Goal: Transaction & Acquisition: Purchase product/service

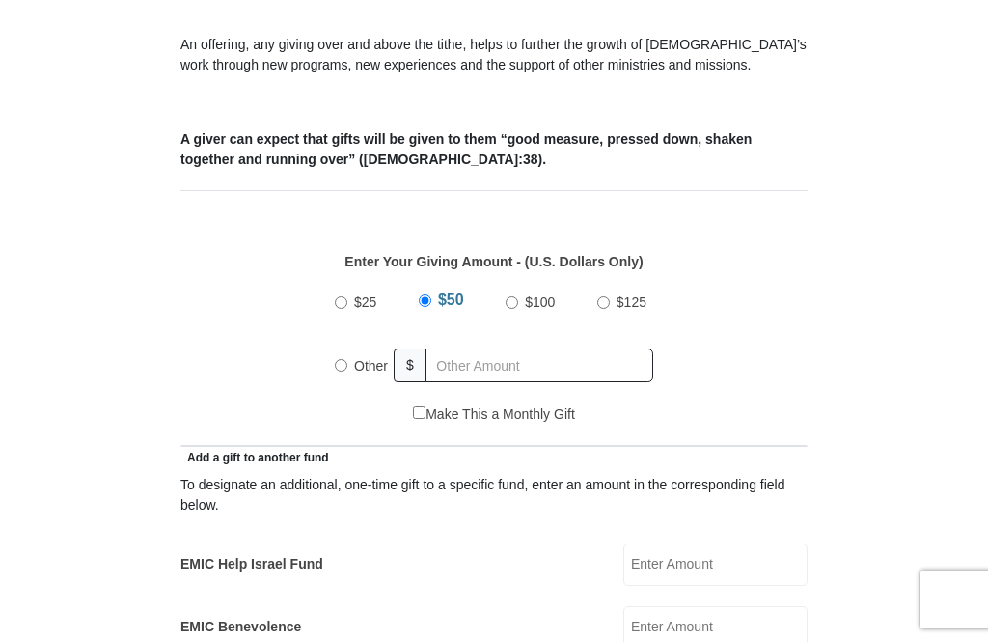
click at [346, 362] on input "Other" at bounding box center [341, 365] width 13 height 13
radio input "true"
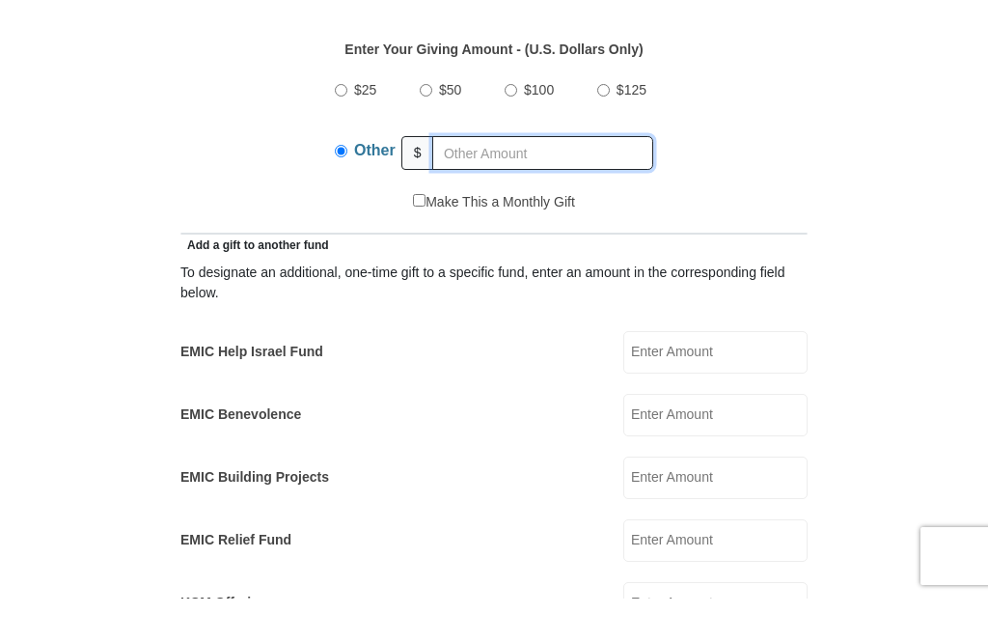
scroll to position [835, 0]
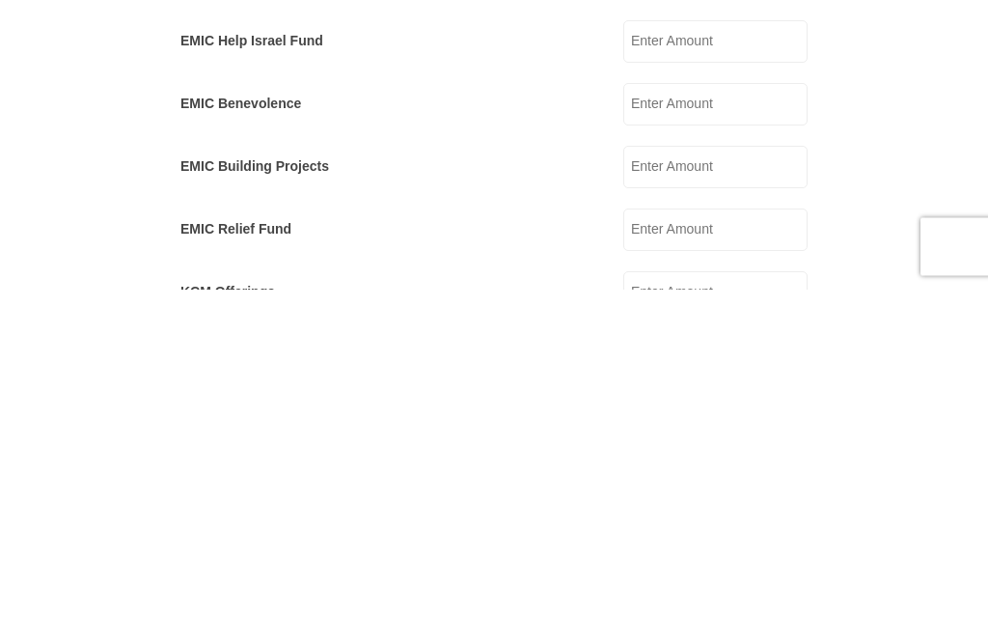
click at [740, 436] on input "EMIC Benevolence" at bounding box center [716, 457] width 184 height 42
type input "50"
click at [916, 124] on form "[GEOGRAPHIC_DATA][DEMOGRAPHIC_DATA] Online Giving Because of gifts like yours, …" at bounding box center [494, 644] width 907 height 2805
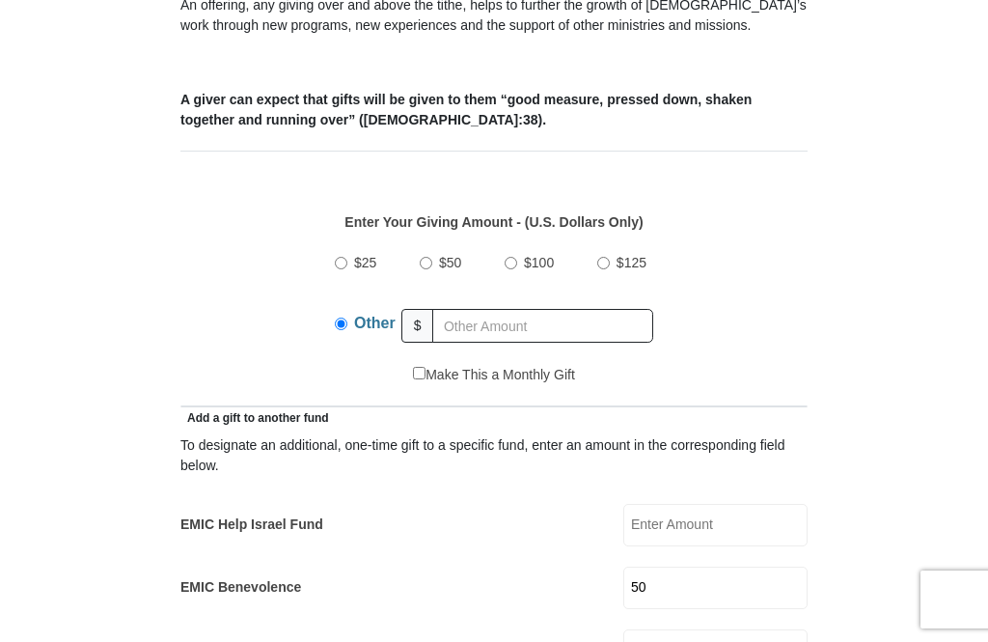
scroll to position [681, 0]
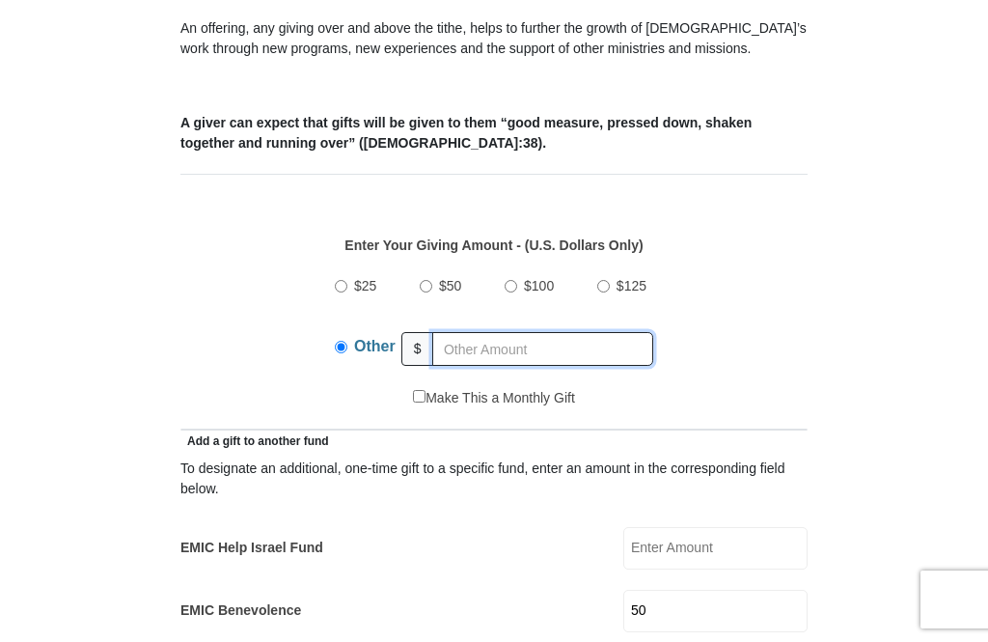
click at [507, 346] on input "text" at bounding box center [542, 349] width 221 height 34
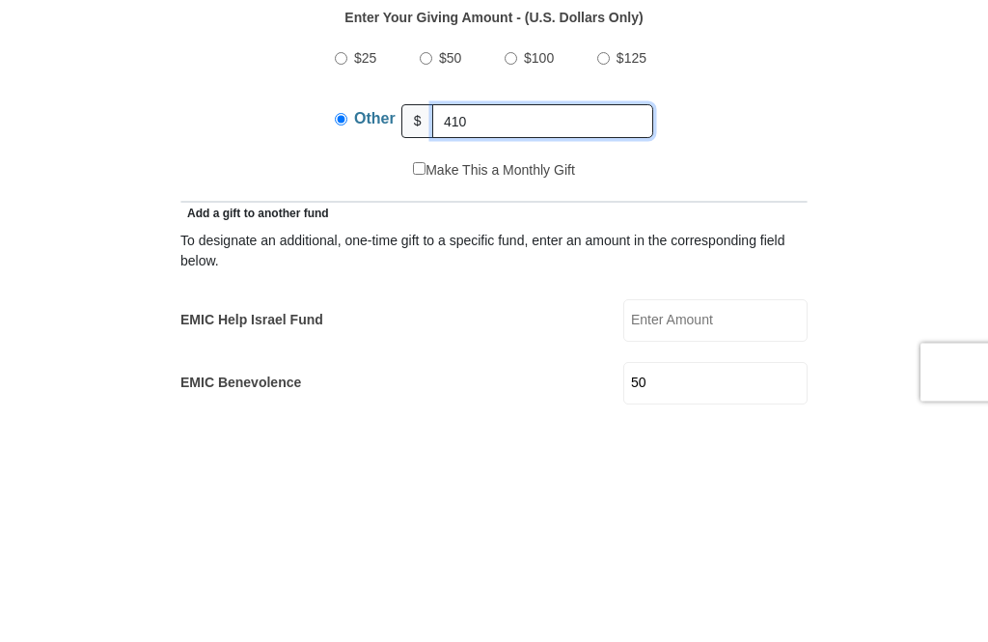
type input "410"
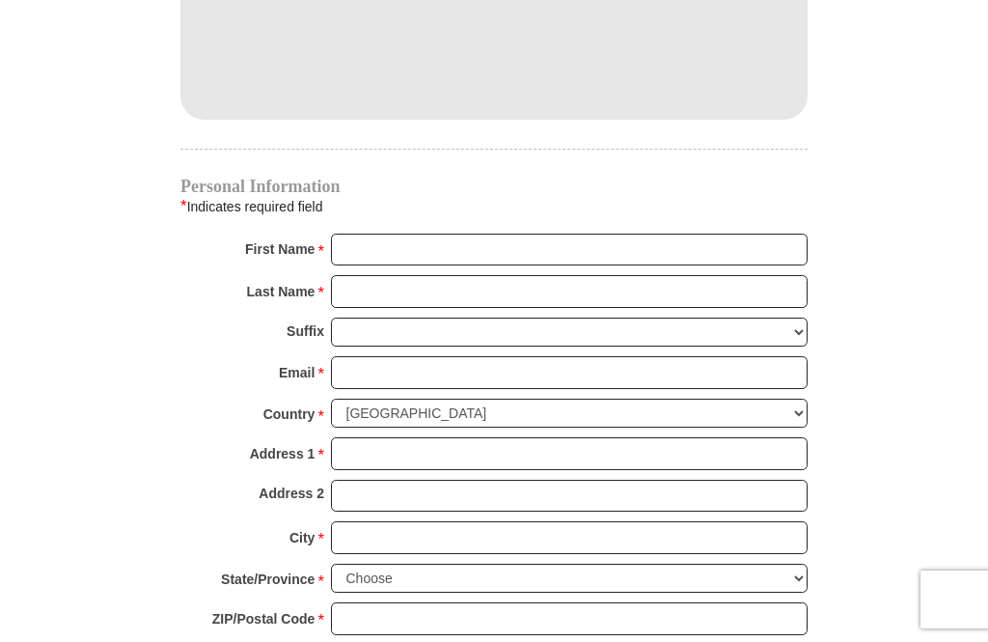
scroll to position [1774, 0]
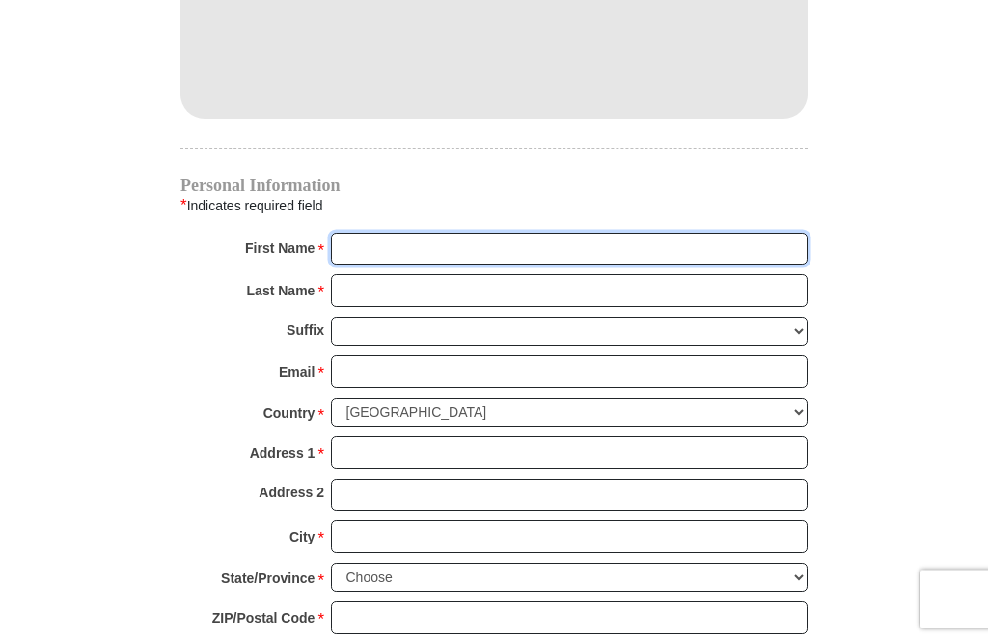
click at [714, 259] on input "First Name *" at bounding box center [569, 250] width 477 height 33
click at [720, 236] on input "First Name *" at bounding box center [569, 250] width 477 height 33
type input "Mercedes"
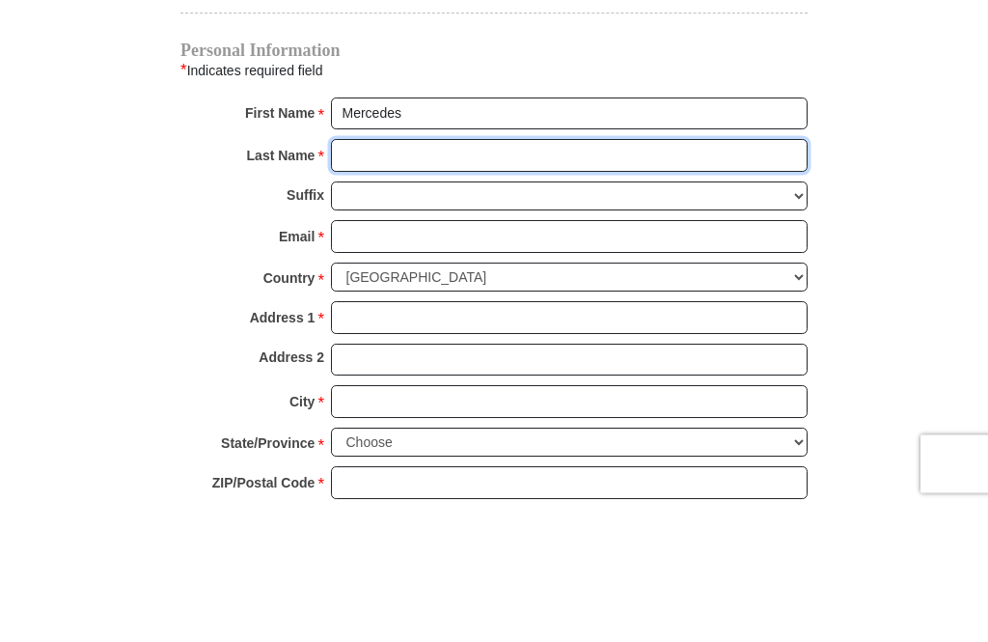
type input "Guilty"
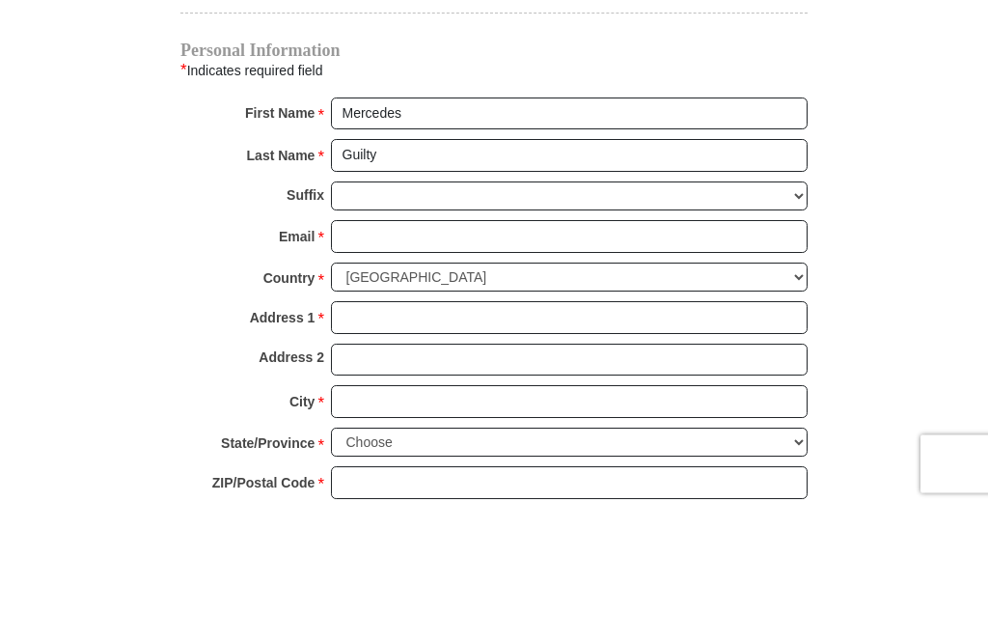
scroll to position [1910, 0]
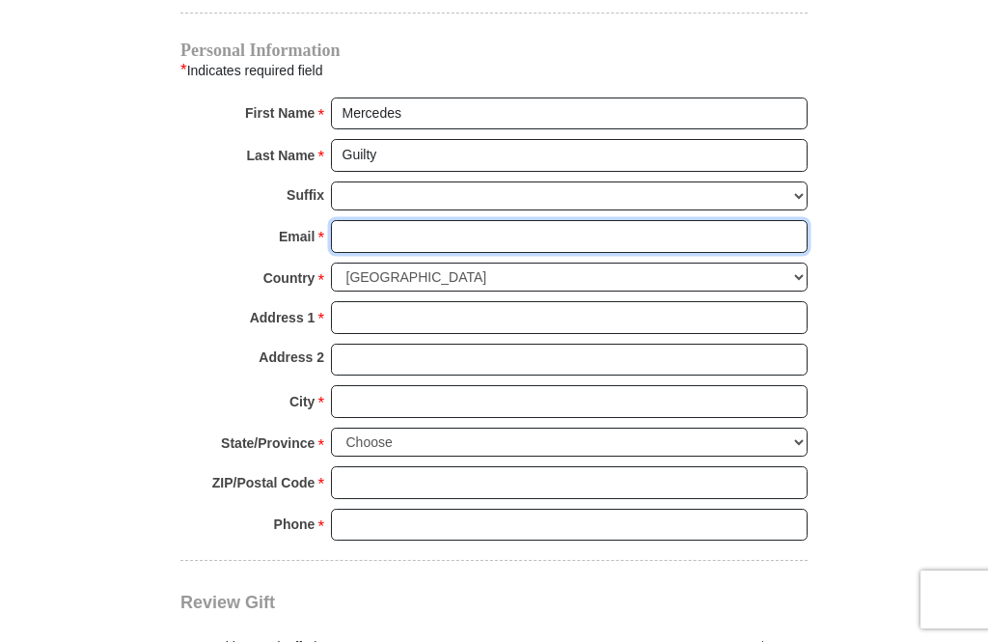
click at [543, 236] on input "Email *" at bounding box center [569, 236] width 477 height 33
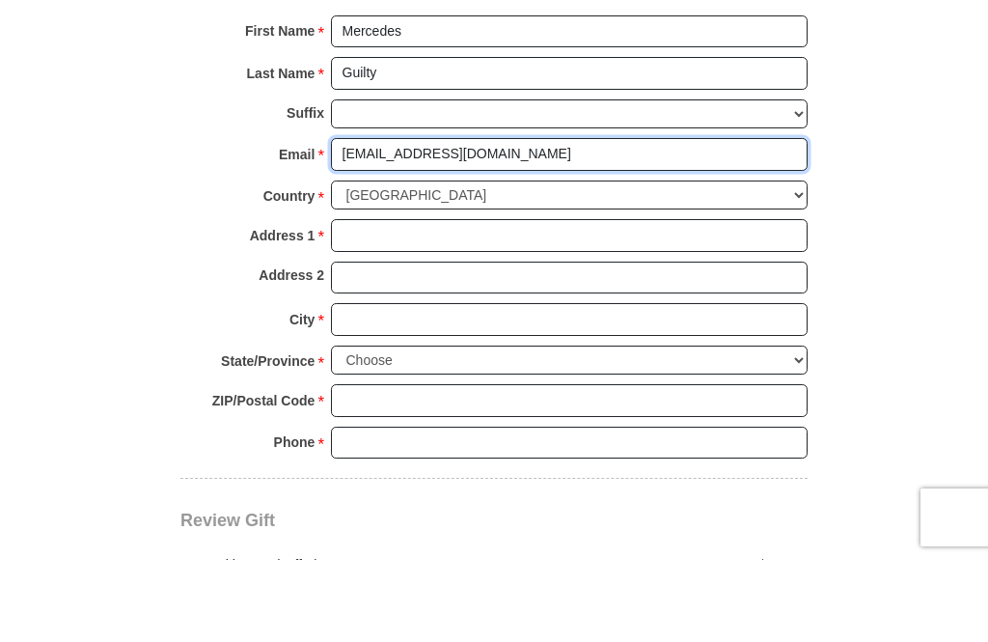
type input "[EMAIL_ADDRESS][DOMAIN_NAME]"
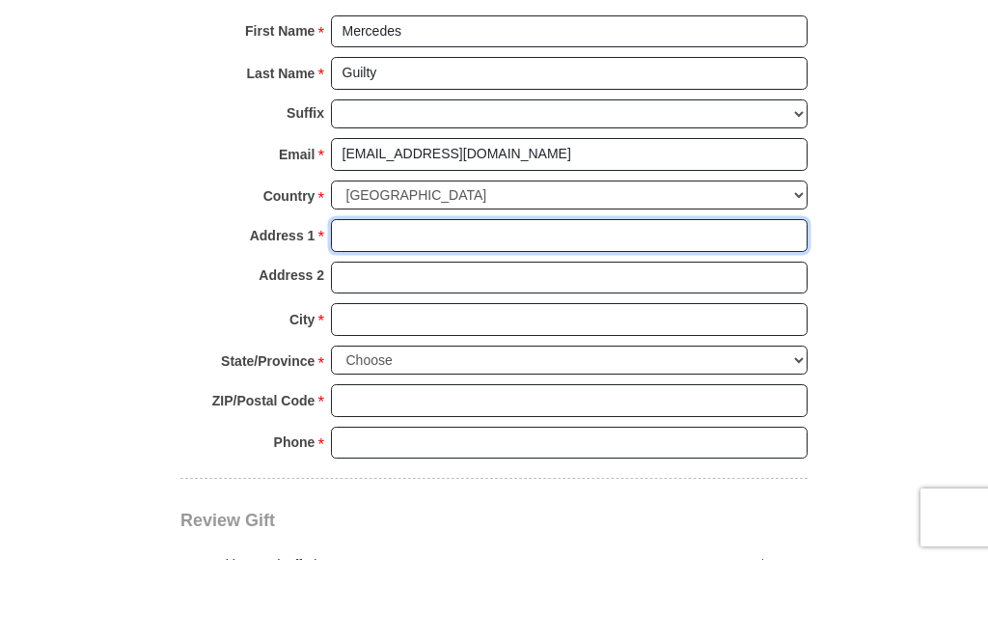
click at [695, 301] on input "Address 1 *" at bounding box center [569, 317] width 477 height 33
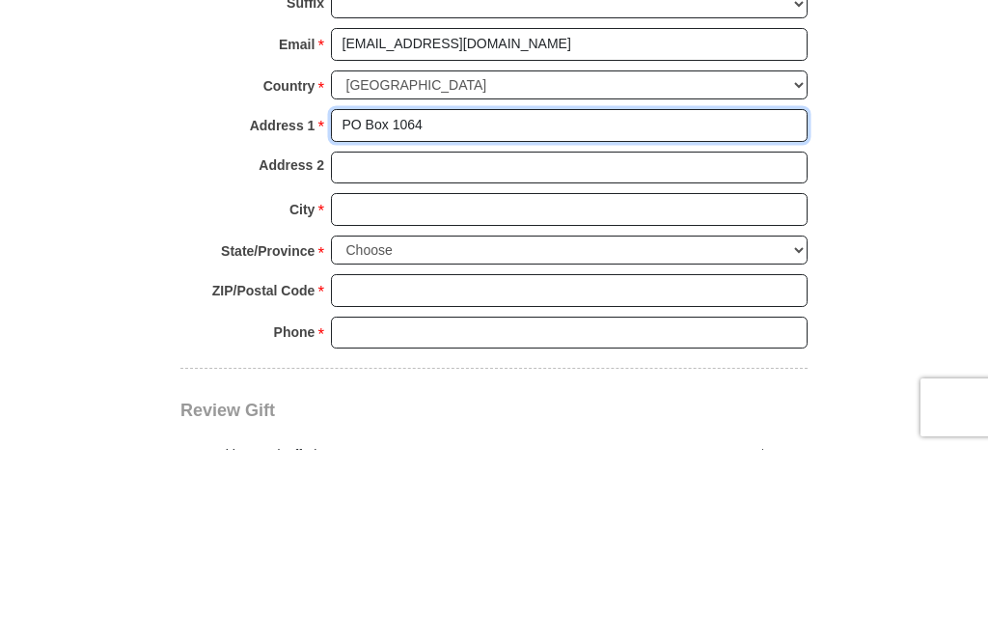
type input "PO Box 1064"
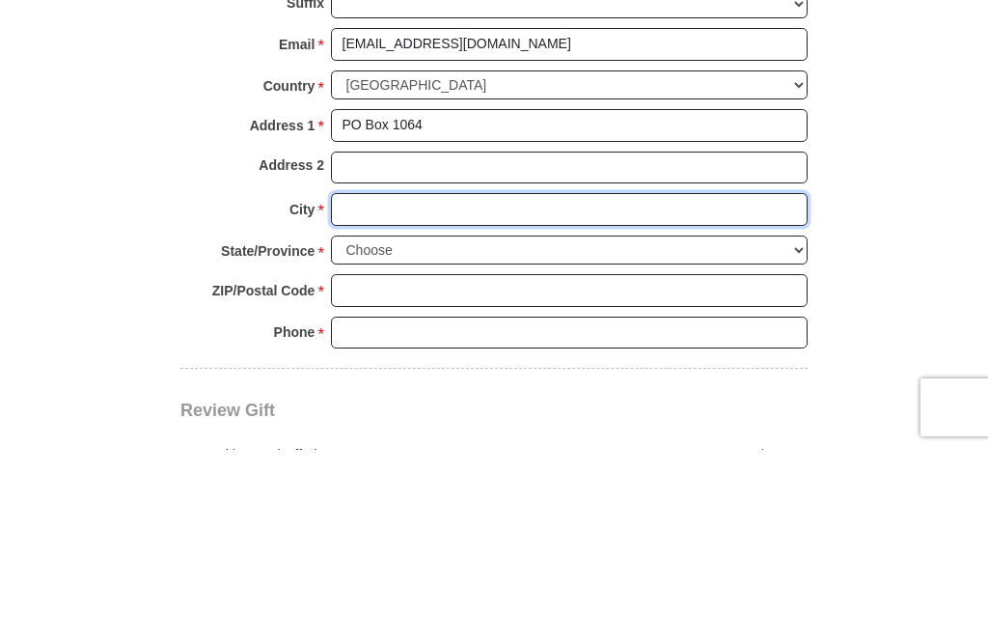
click at [732, 385] on input "City *" at bounding box center [569, 401] width 477 height 33
type input "Prosper"
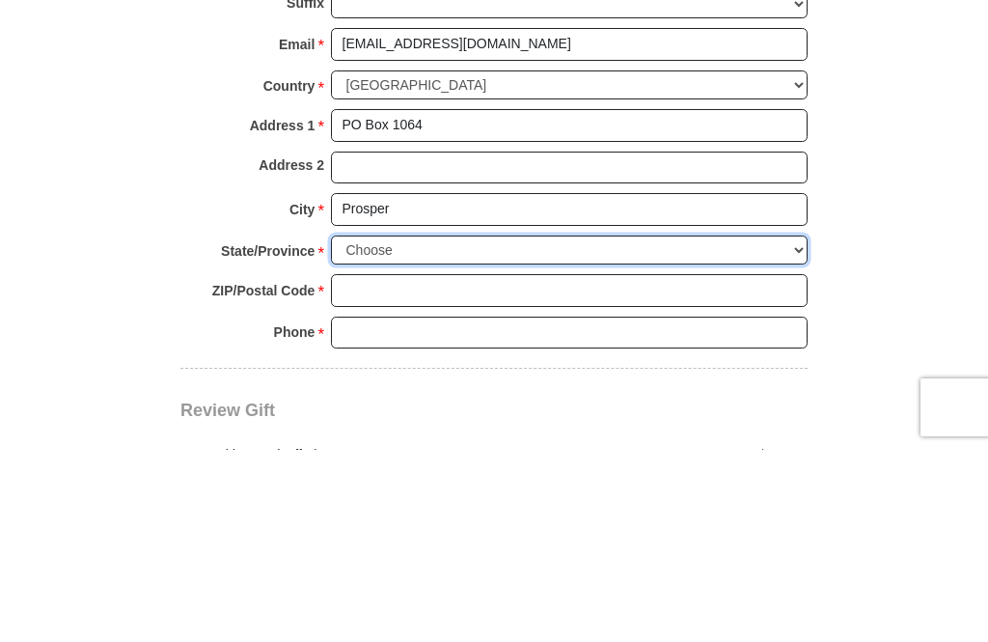
click at [563, 428] on select "Choose [US_STATE] [US_STATE] [US_STATE] [US_STATE] [US_STATE] Armed Forces Amer…" at bounding box center [569, 443] width 477 height 30
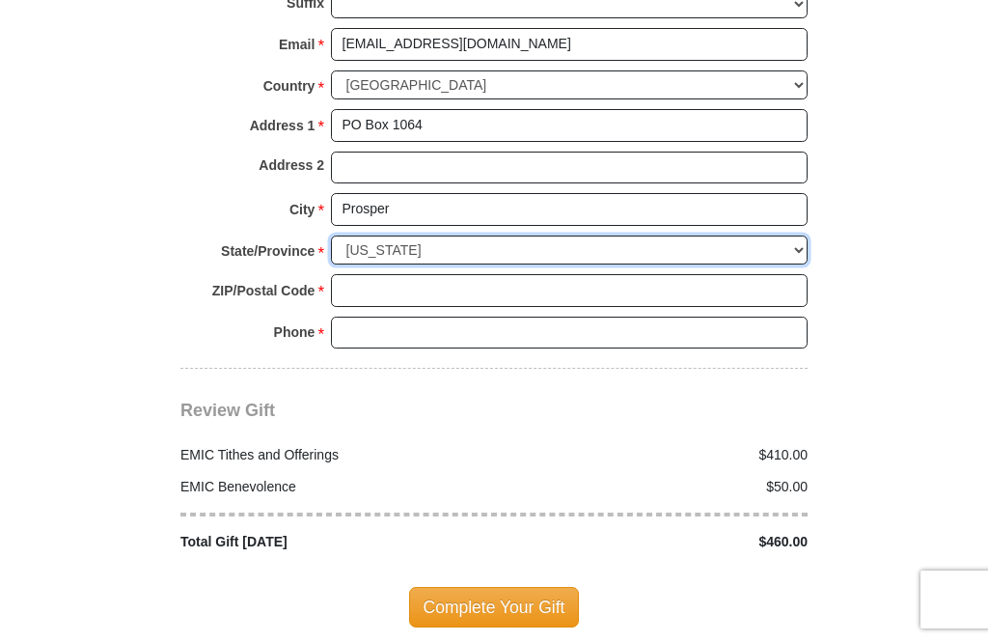
click at [598, 236] on select "Choose [US_STATE] [US_STATE] [US_STATE] [US_STATE] [US_STATE] Armed Forces Amer…" at bounding box center [569, 251] width 477 height 30
select select "[GEOGRAPHIC_DATA]"
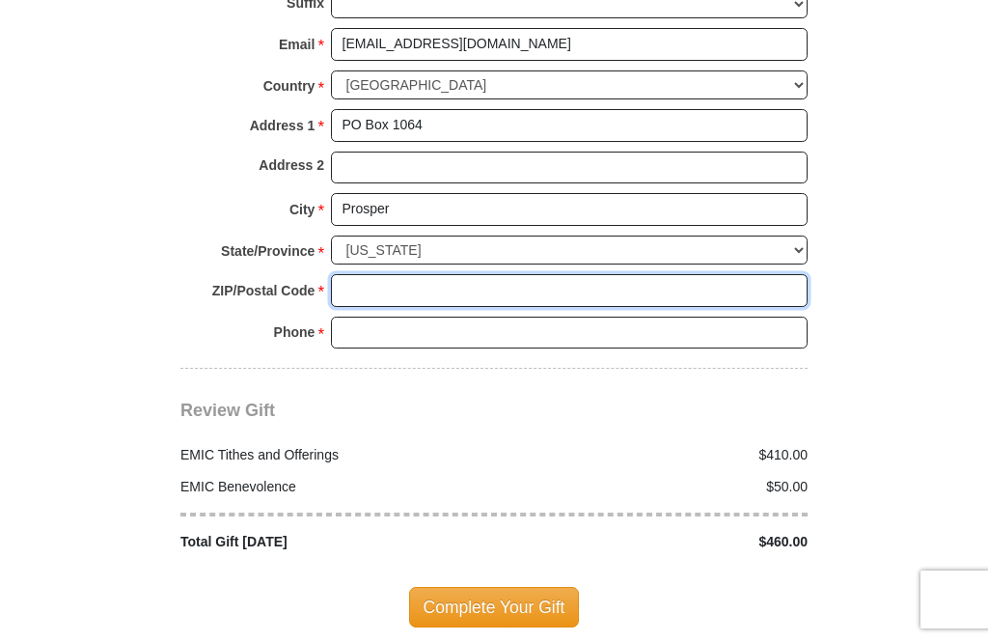
click at [558, 281] on input "ZIP/Postal Code *" at bounding box center [569, 290] width 477 height 33
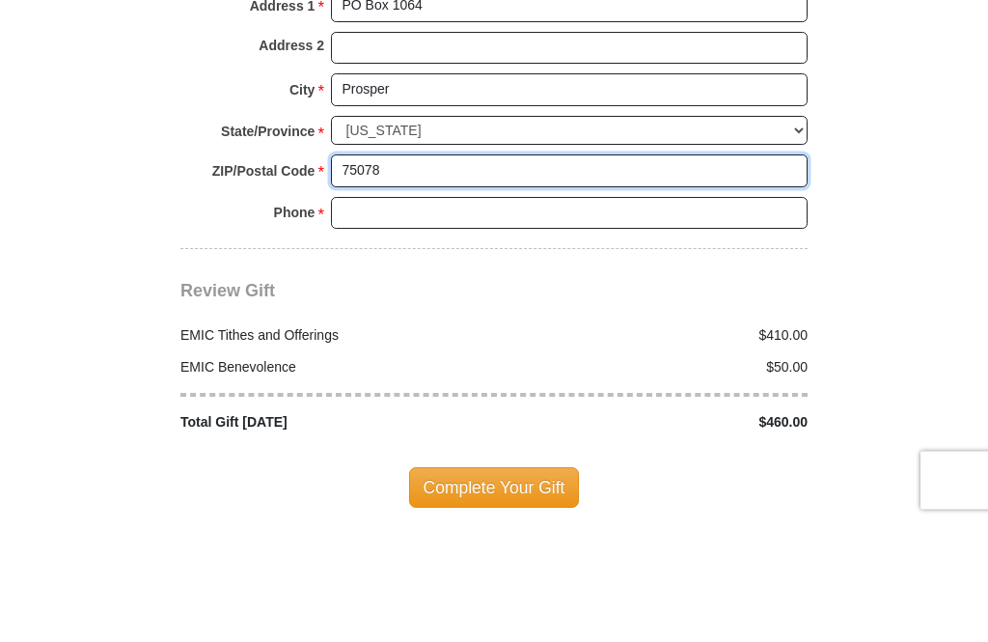
type input "75078"
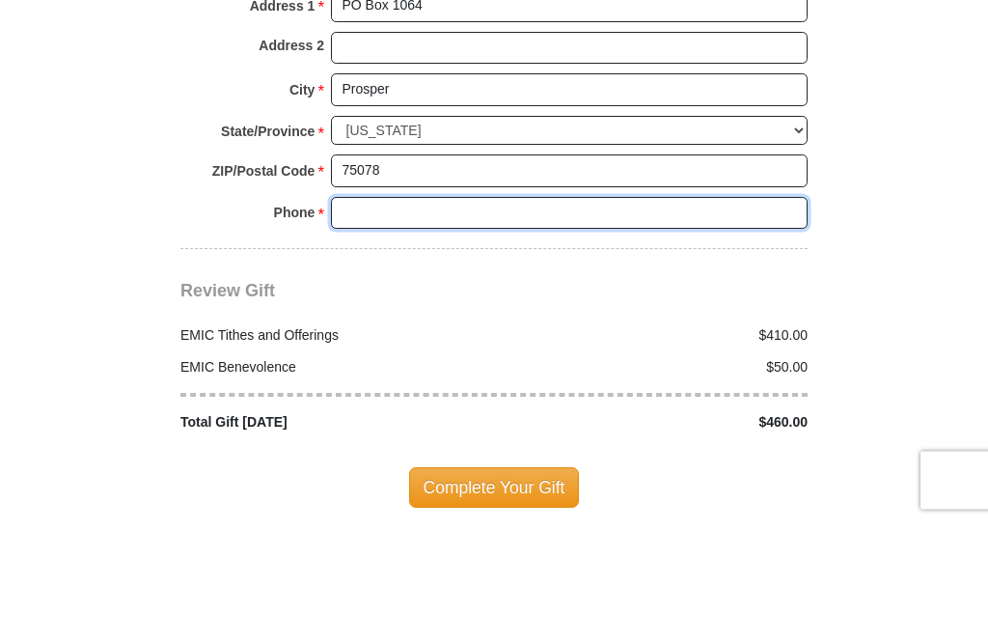
click at [583, 317] on input "Phone * *" at bounding box center [569, 333] width 477 height 33
type input "2145789995"
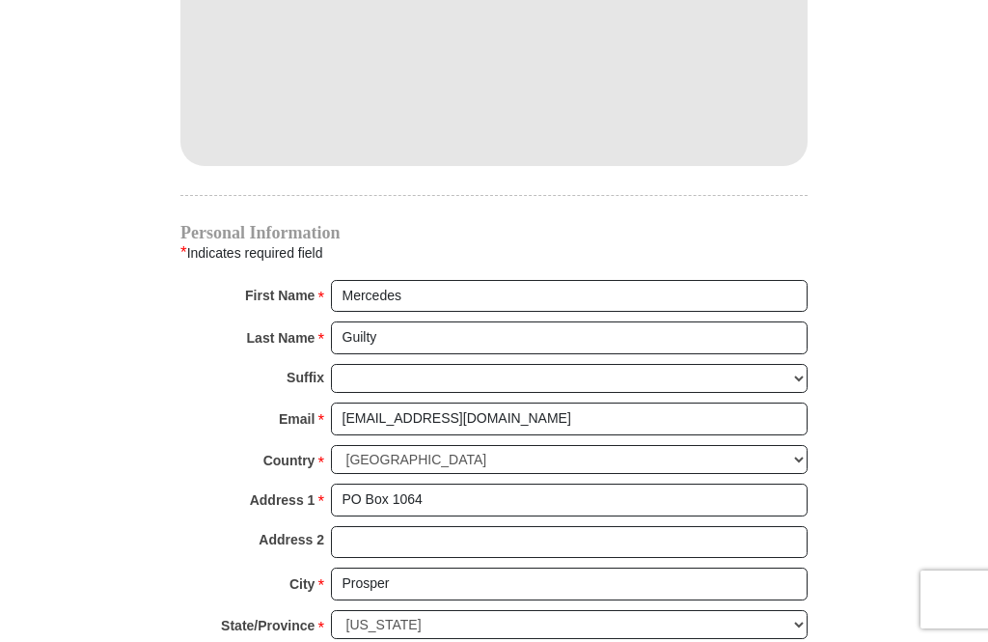
scroll to position [1727, 0]
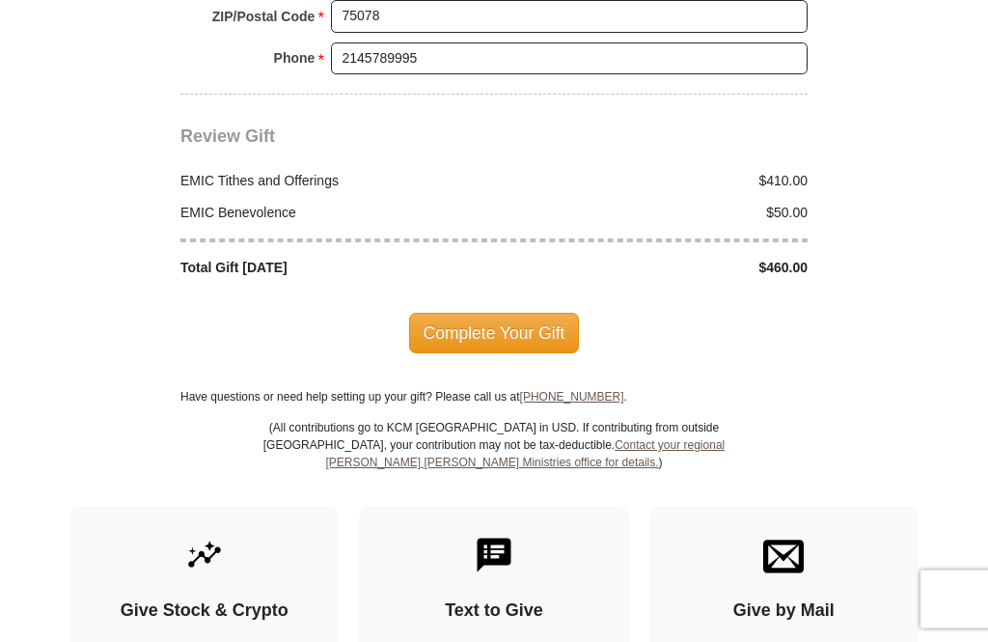
scroll to position [2386, 0]
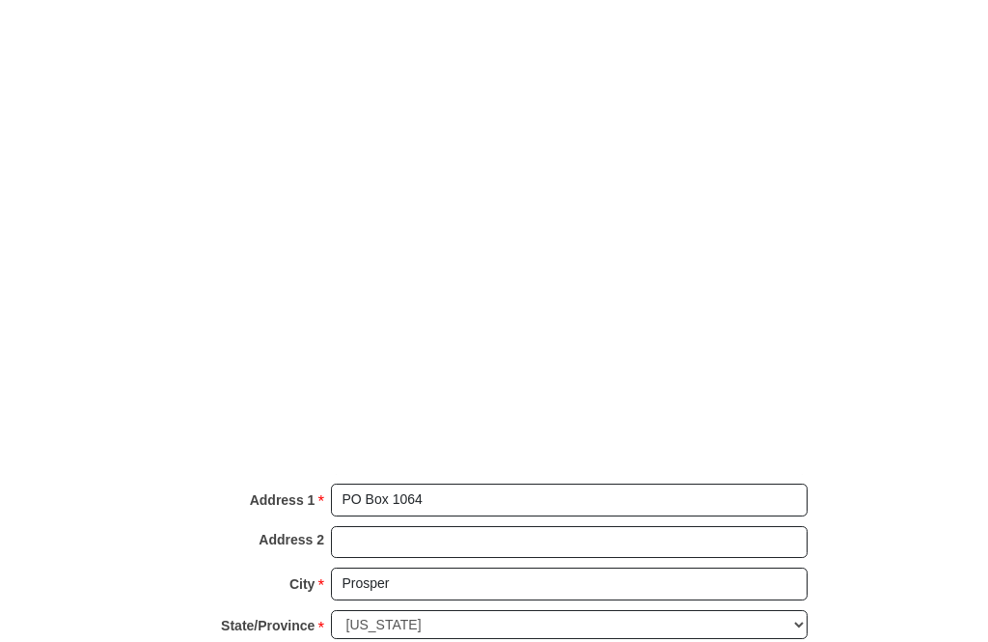
scroll to position [2228, 0]
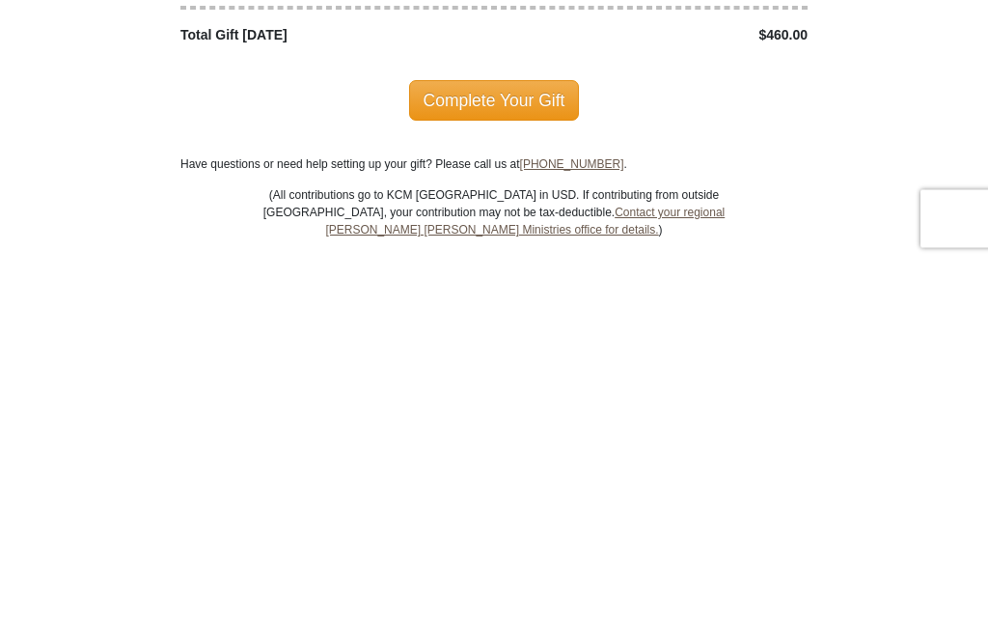
click at [538, 461] on span "Complete Your Gift" at bounding box center [494, 481] width 171 height 41
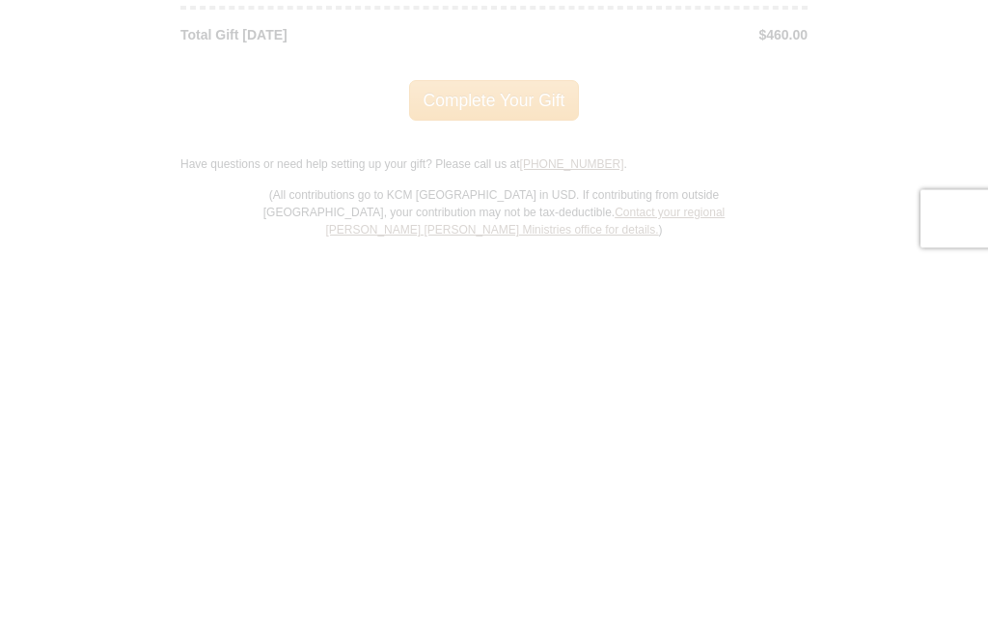
scroll to position [2609, 0]
